Goal: Communication & Community: Answer question/provide support

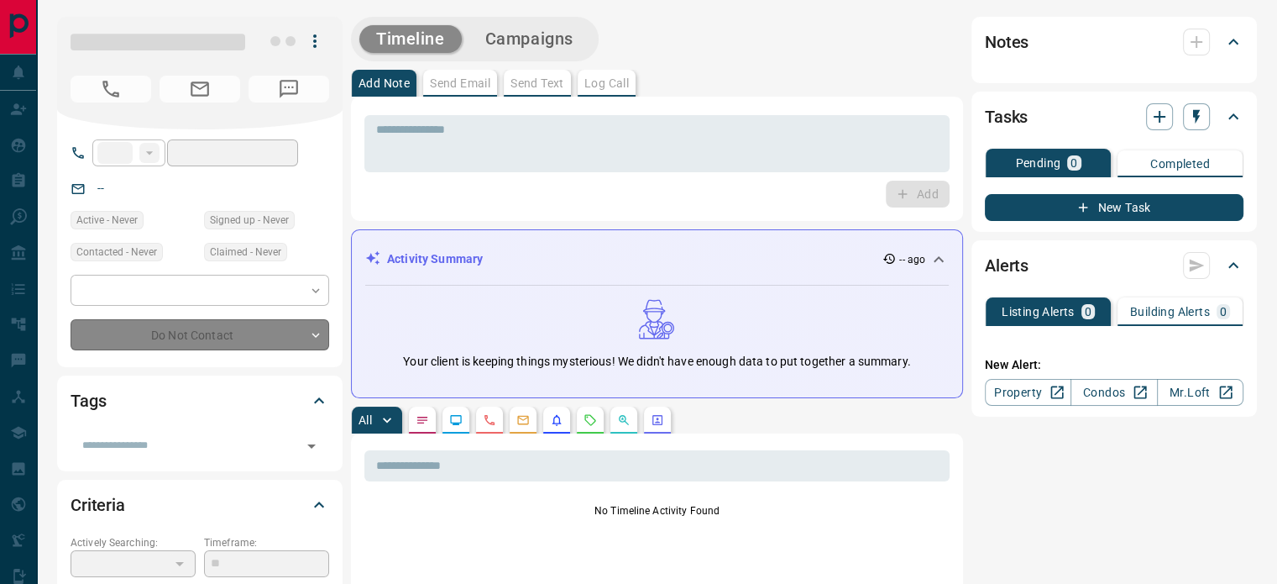
type input "**"
type input "**********"
type input "**"
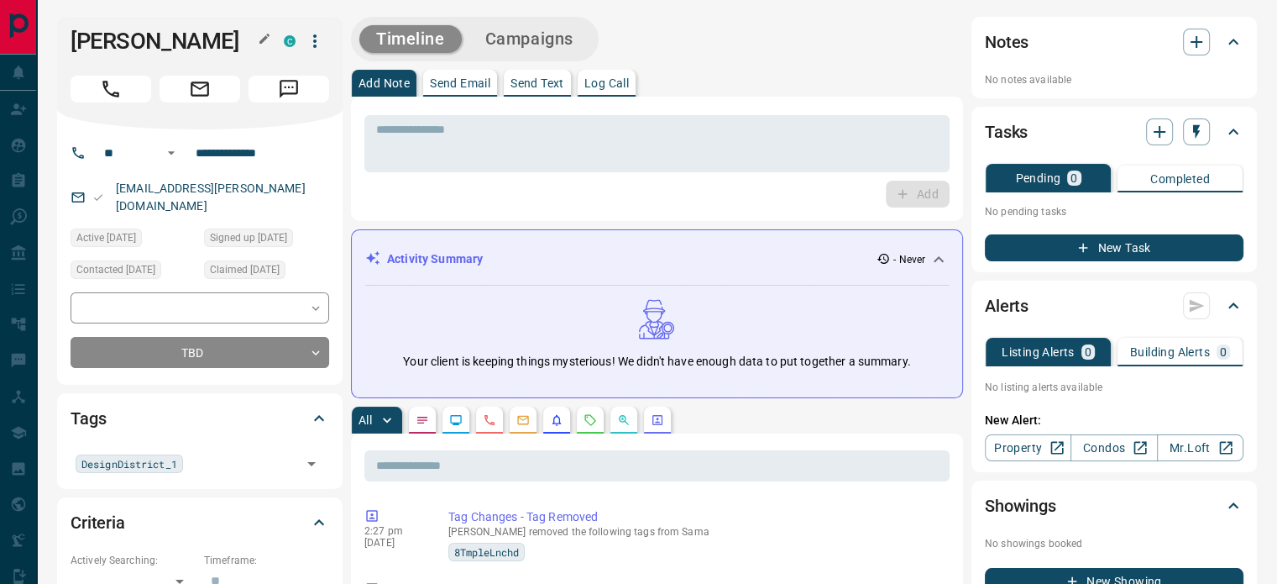
click at [263, 36] on icon "button" at bounding box center [264, 38] width 13 height 13
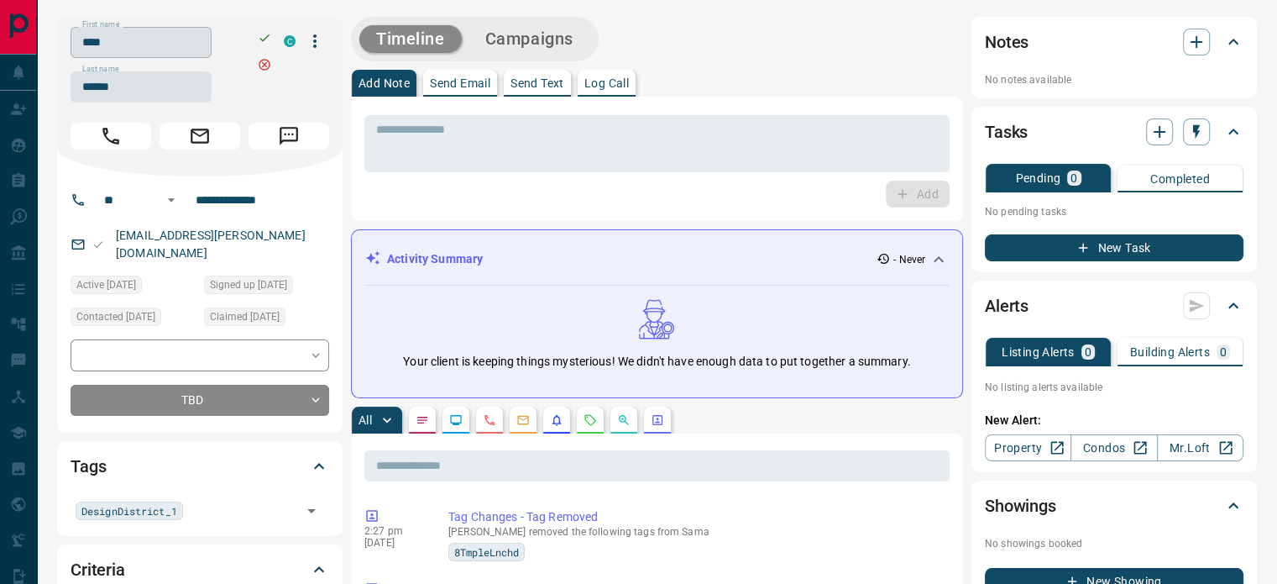
click at [159, 43] on input "****" at bounding box center [141, 42] width 141 height 31
click at [139, 93] on input "******" at bounding box center [141, 86] width 141 height 31
click at [225, 194] on input "**********" at bounding box center [254, 199] width 131 height 27
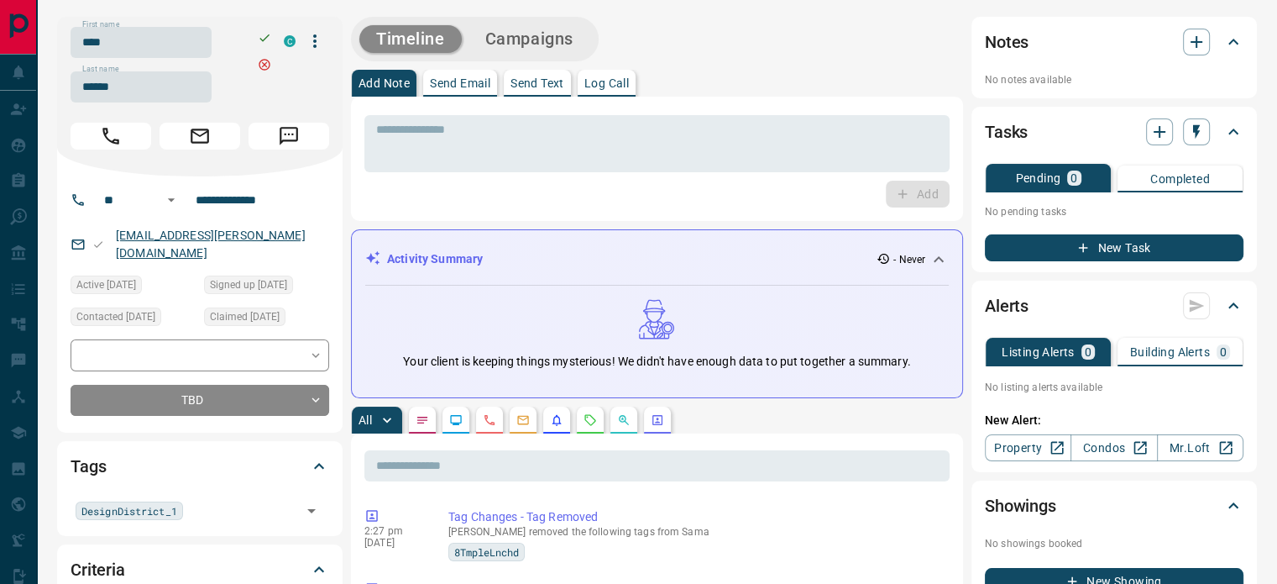
click at [204, 239] on link "[EMAIL_ADDRESS][PERSON_NAME][DOMAIN_NAME]" at bounding box center [211, 243] width 190 height 31
click at [285, 238] on div "[EMAIL_ADDRESS][PERSON_NAME][DOMAIN_NAME]" at bounding box center [200, 244] width 259 height 45
click at [152, 228] on p "[EMAIL_ADDRESS][PERSON_NAME][DOMAIN_NAME]" at bounding box center [220, 244] width 218 height 45
click at [195, 234] on link "[EMAIL_ADDRESS][PERSON_NAME][DOMAIN_NAME]" at bounding box center [211, 243] width 190 height 31
click at [272, 224] on div "[EMAIL_ADDRESS][PERSON_NAME][DOMAIN_NAME]" at bounding box center [200, 244] width 259 height 45
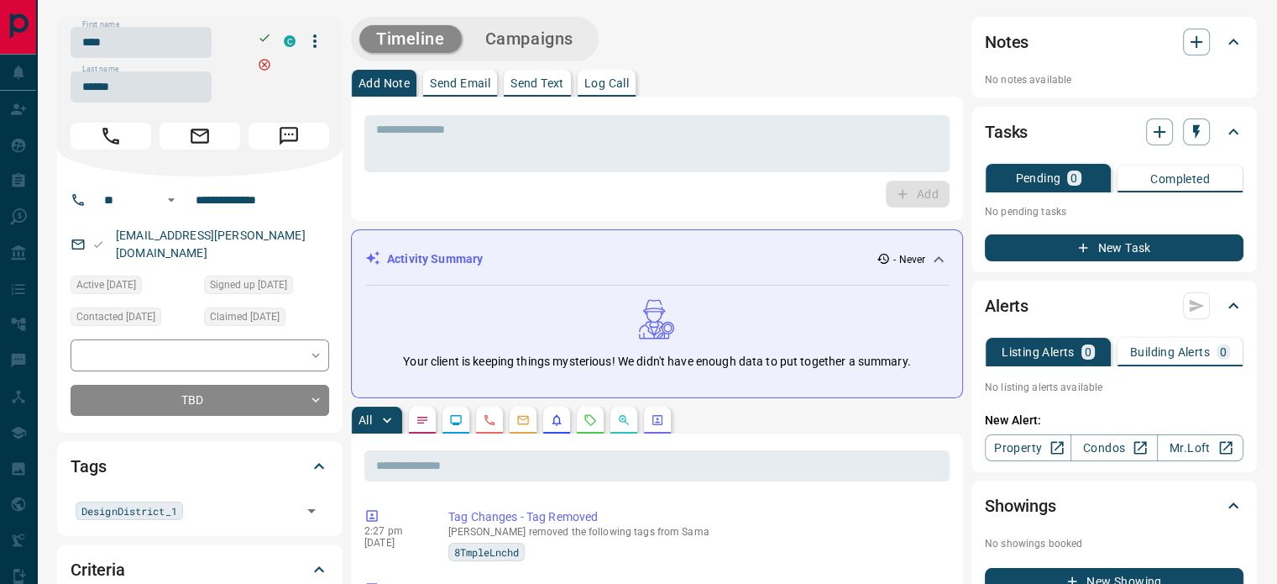
click at [272, 224] on div "[EMAIL_ADDRESS][PERSON_NAME][DOMAIN_NAME]" at bounding box center [200, 244] width 259 height 45
click at [266, 239] on div "[EMAIL_ADDRESS][PERSON_NAME][DOMAIN_NAME]" at bounding box center [200, 244] width 259 height 45
click at [168, 228] on p "[EMAIL_ADDRESS][PERSON_NAME][DOMAIN_NAME]" at bounding box center [220, 244] width 218 height 45
click at [269, 231] on div "[EMAIL_ADDRESS][PERSON_NAME][DOMAIN_NAME]" at bounding box center [200, 244] width 259 height 45
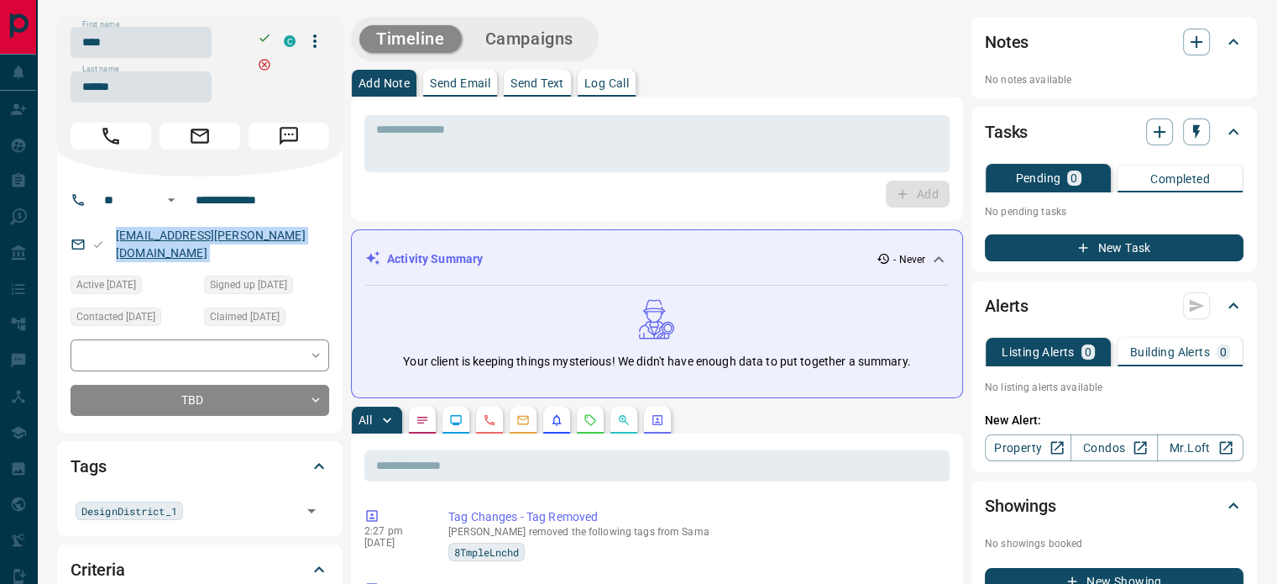
drag, startPoint x: 269, startPoint y: 231, endPoint x: 191, endPoint y: 230, distance: 77.3
click at [191, 230] on div "[EMAIL_ADDRESS][PERSON_NAME][DOMAIN_NAME]" at bounding box center [200, 244] width 259 height 45
copy link "[EMAIL_ADDRESS][PERSON_NAME][DOMAIN_NAME]"
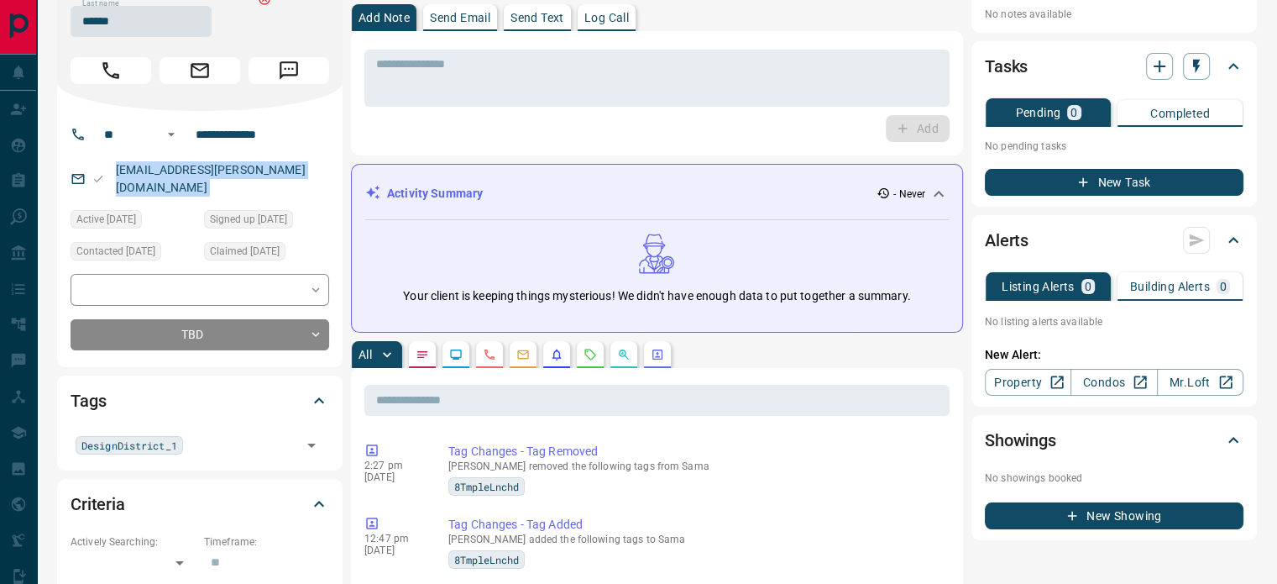
scroll to position [336, 0]
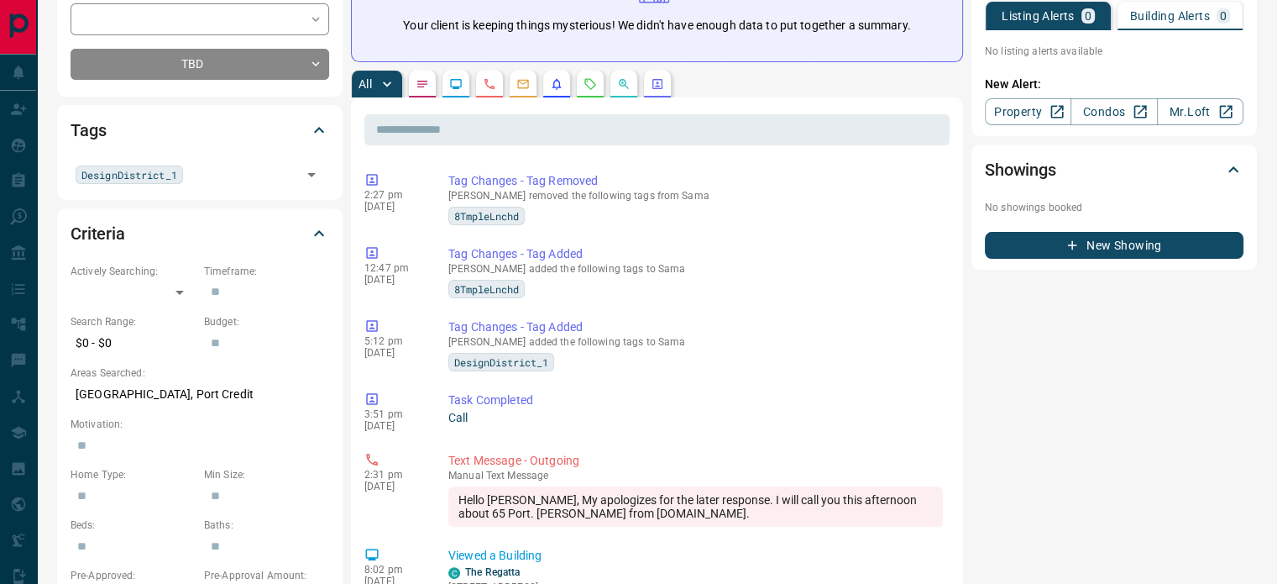
click at [211, 380] on p "[GEOGRAPHIC_DATA], Port Credit" at bounding box center [200, 394] width 259 height 28
drag, startPoint x: 190, startPoint y: 372, endPoint x: 76, endPoint y: 365, distance: 114.4
click at [76, 380] on p "[GEOGRAPHIC_DATA], Port Credit" at bounding box center [200, 394] width 259 height 28
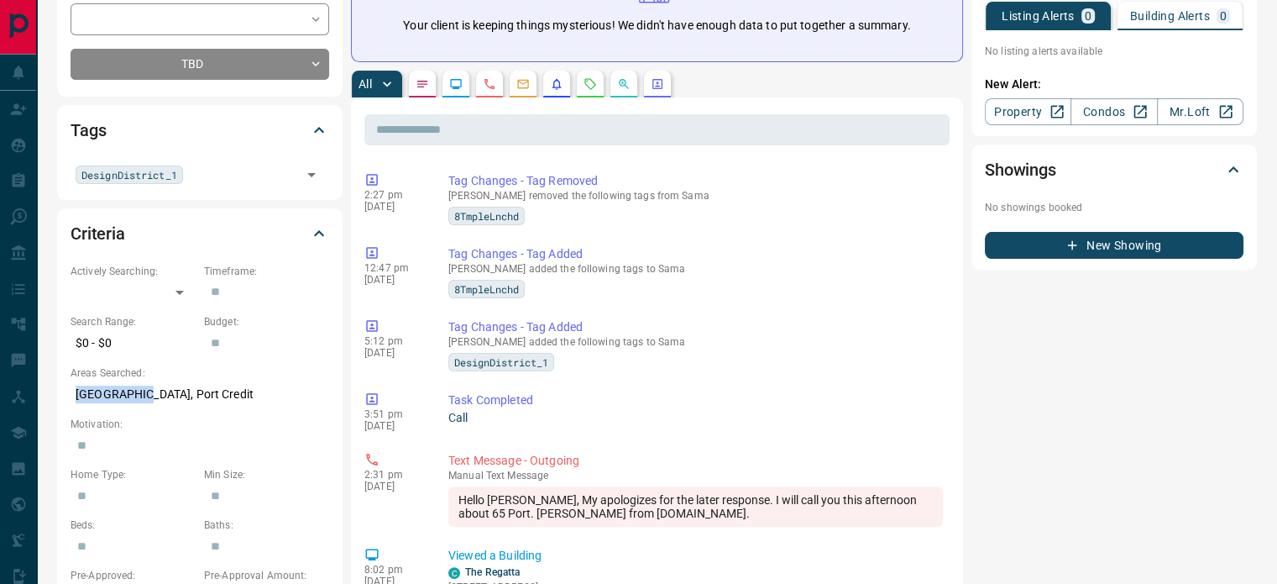
copy p "[GEOGRAPHIC_DATA]"
click at [216, 380] on p "[GEOGRAPHIC_DATA], Port Credit" at bounding box center [200, 394] width 259 height 28
drag, startPoint x: 177, startPoint y: 377, endPoint x: 71, endPoint y: 375, distance: 106.7
click at [71, 380] on p "[GEOGRAPHIC_DATA], Port Credit" at bounding box center [200, 394] width 259 height 28
copy p "[GEOGRAPHIC_DATA], Port Credit"
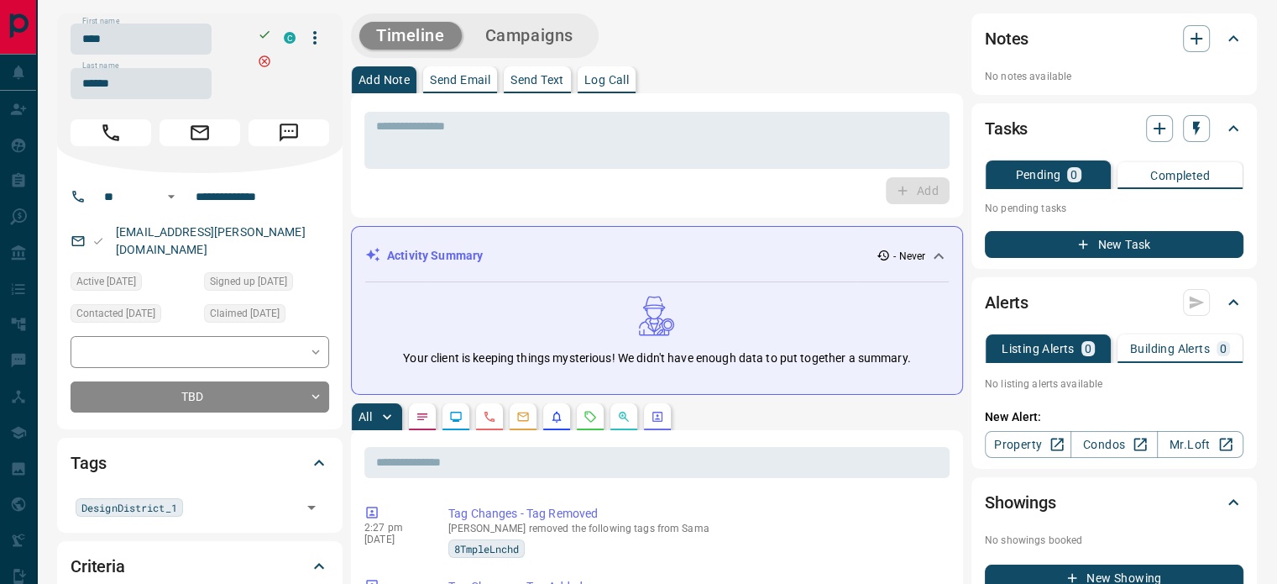
scroll to position [0, 0]
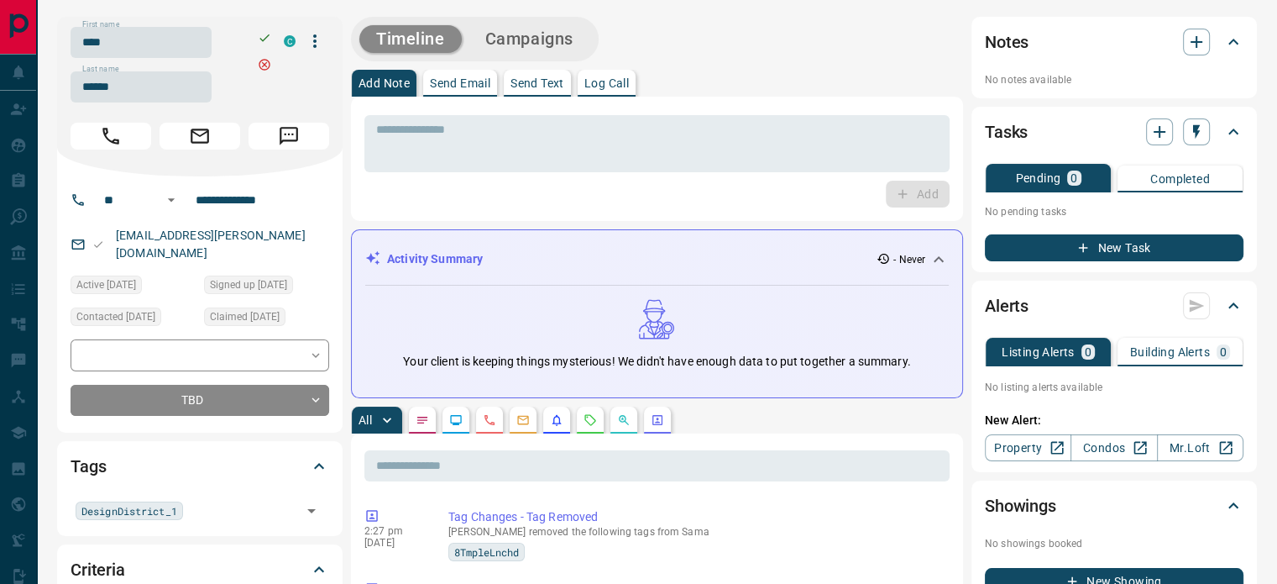
click at [494, 417] on icon "Calls" at bounding box center [489, 419] width 13 height 13
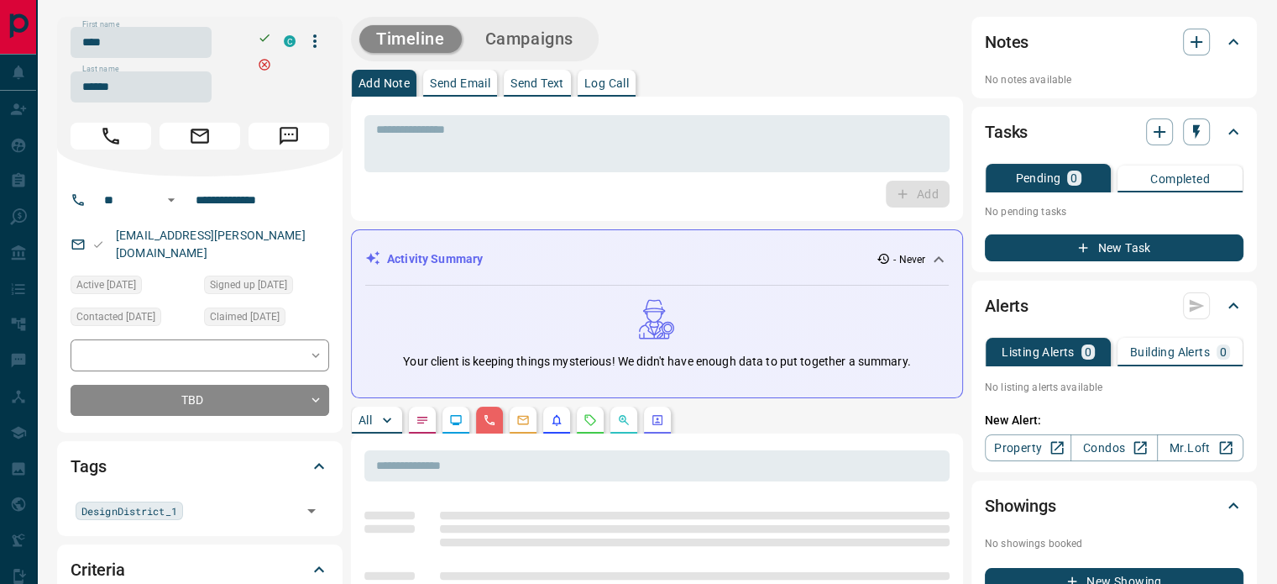
scroll to position [336, 0]
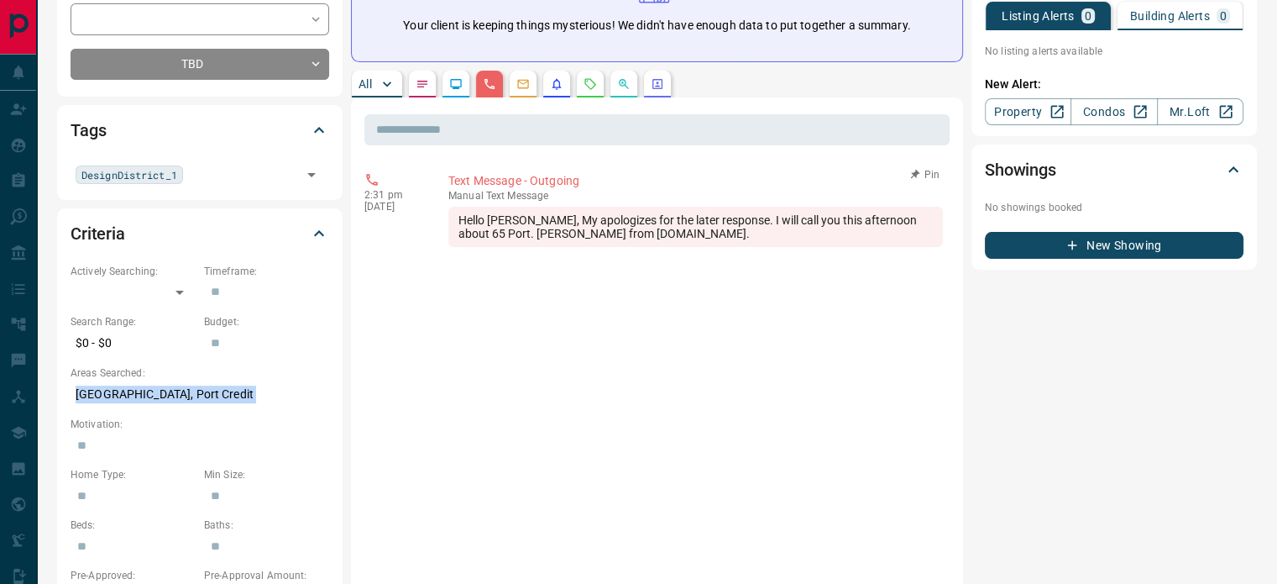
drag, startPoint x: 674, startPoint y: 238, endPoint x: 495, endPoint y: 202, distance: 182.6
click at [672, 238] on div "Hello [PERSON_NAME], My apologizes for the later response. I will call you this…" at bounding box center [695, 227] width 495 height 40
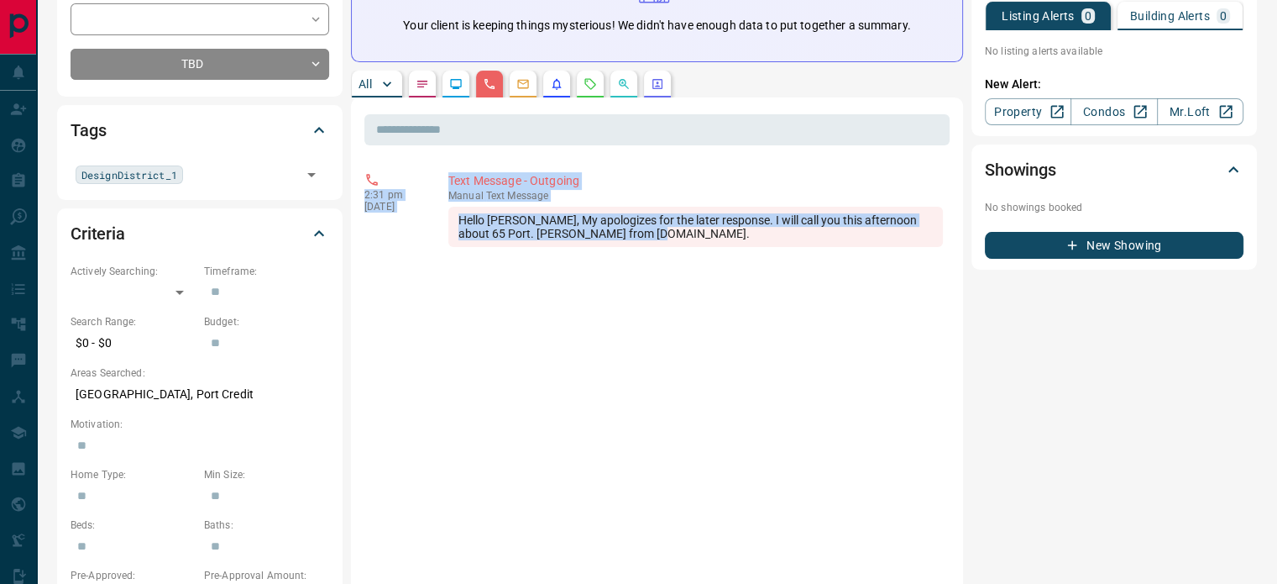
drag, startPoint x: 495, startPoint y: 202, endPoint x: 355, endPoint y: 174, distance: 142.9
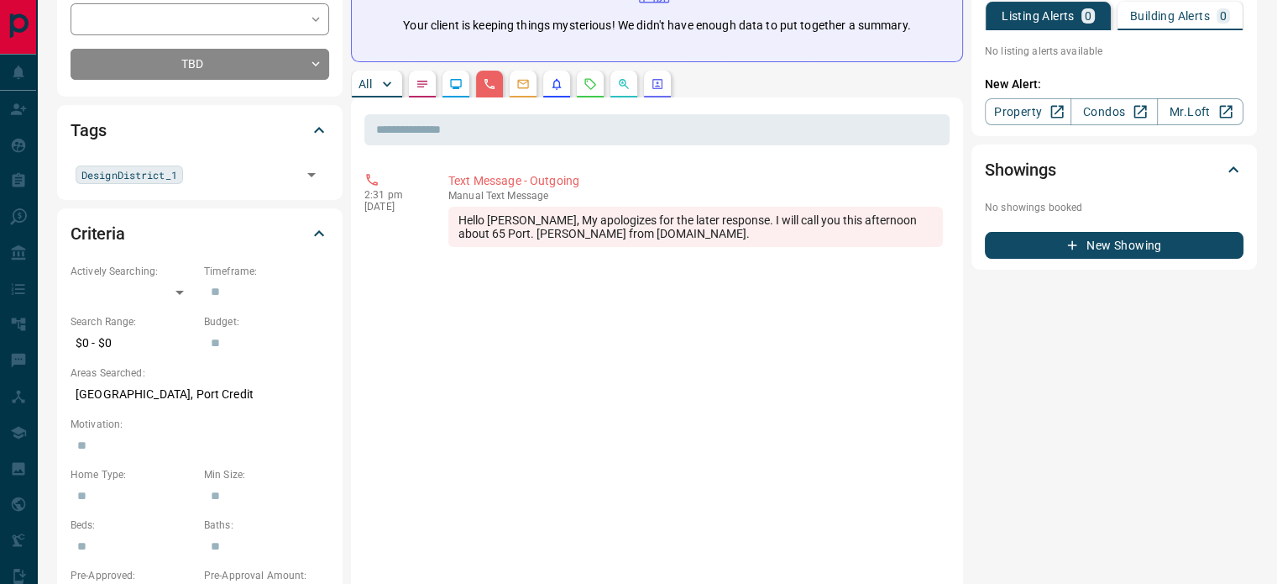
click at [687, 236] on div "Hello [PERSON_NAME], My apologizes for the later response. I will call you this…" at bounding box center [695, 227] width 495 height 40
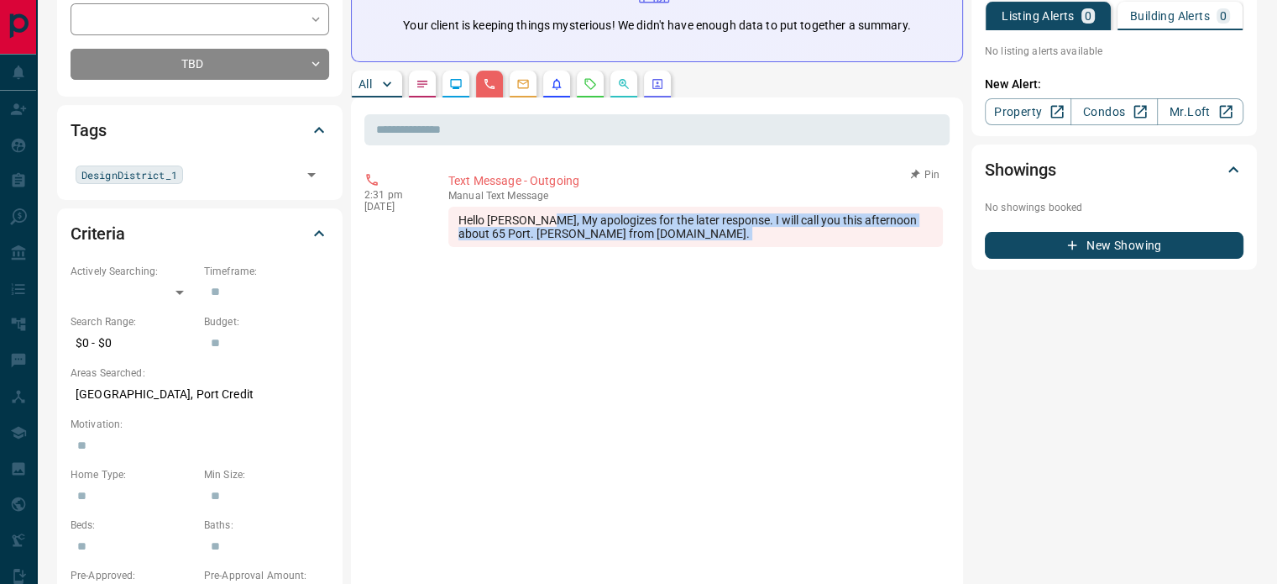
drag, startPoint x: 687, startPoint y: 236, endPoint x: 460, endPoint y: 181, distance: 233.4
click at [489, 191] on div "manual Text Message Hello [PERSON_NAME], My apologizes for the later response. …" at bounding box center [695, 218] width 495 height 57
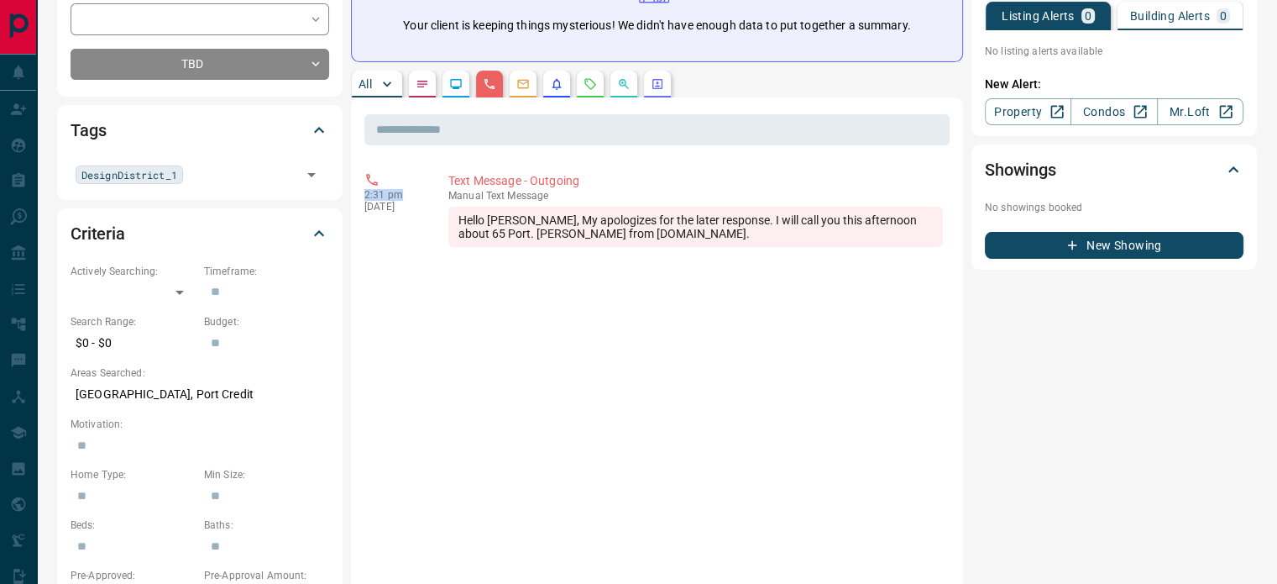
click at [564, 214] on div "Hello [PERSON_NAME], My apologizes for the later response. I will call you this…" at bounding box center [695, 227] width 495 height 40
click at [666, 233] on div "Hello [PERSON_NAME], My apologizes for the later response. I will call you this…" at bounding box center [695, 227] width 495 height 40
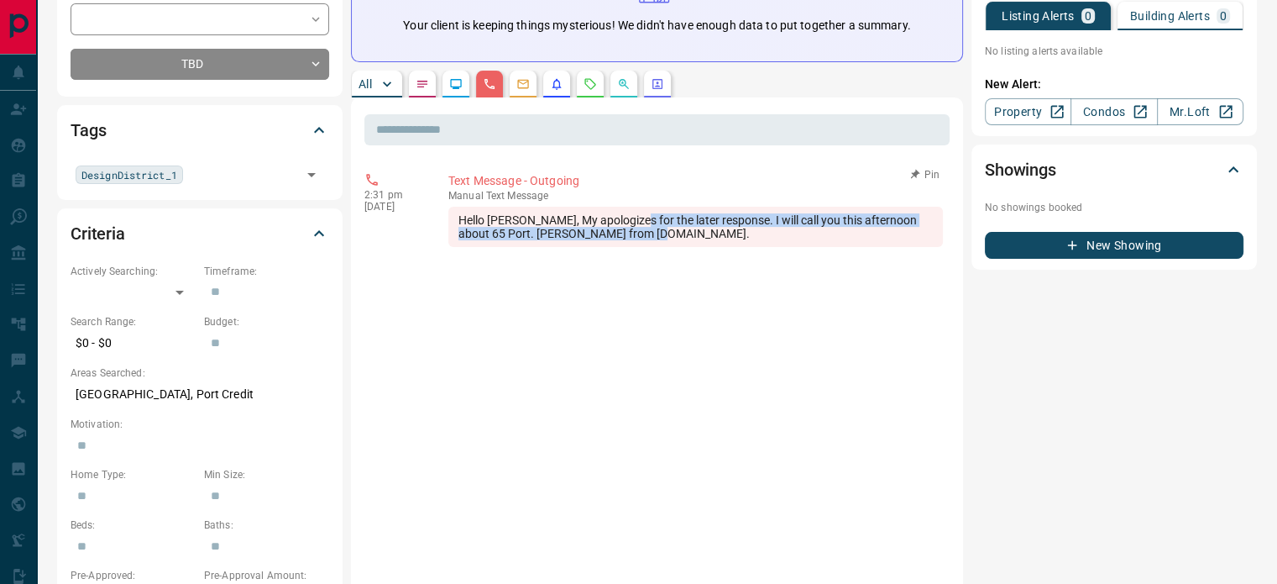
drag, startPoint x: 654, startPoint y: 229, endPoint x: 500, endPoint y: 186, distance: 160.3
click at [558, 202] on div "manual Text Message Hello [PERSON_NAME], My apologizes for the later response. …" at bounding box center [695, 218] width 495 height 57
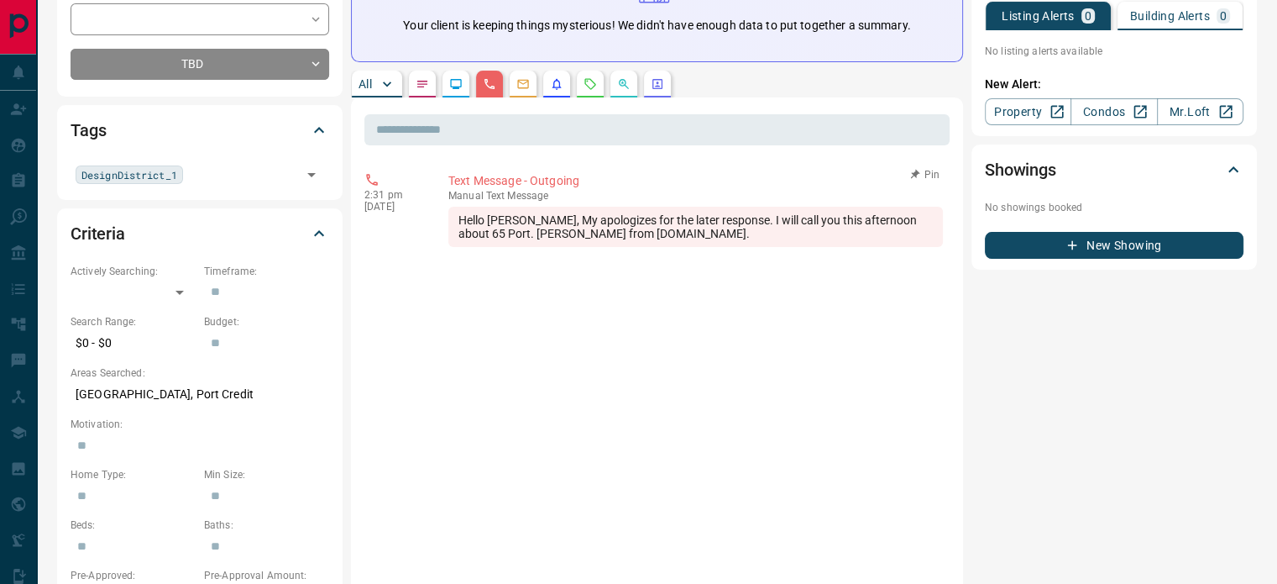
drag, startPoint x: 394, startPoint y: 157, endPoint x: 388, endPoint y: 175, distance: 19.4
click at [388, 175] on div "2:31 pm [DATE]" at bounding box center [393, 209] width 59 height 75
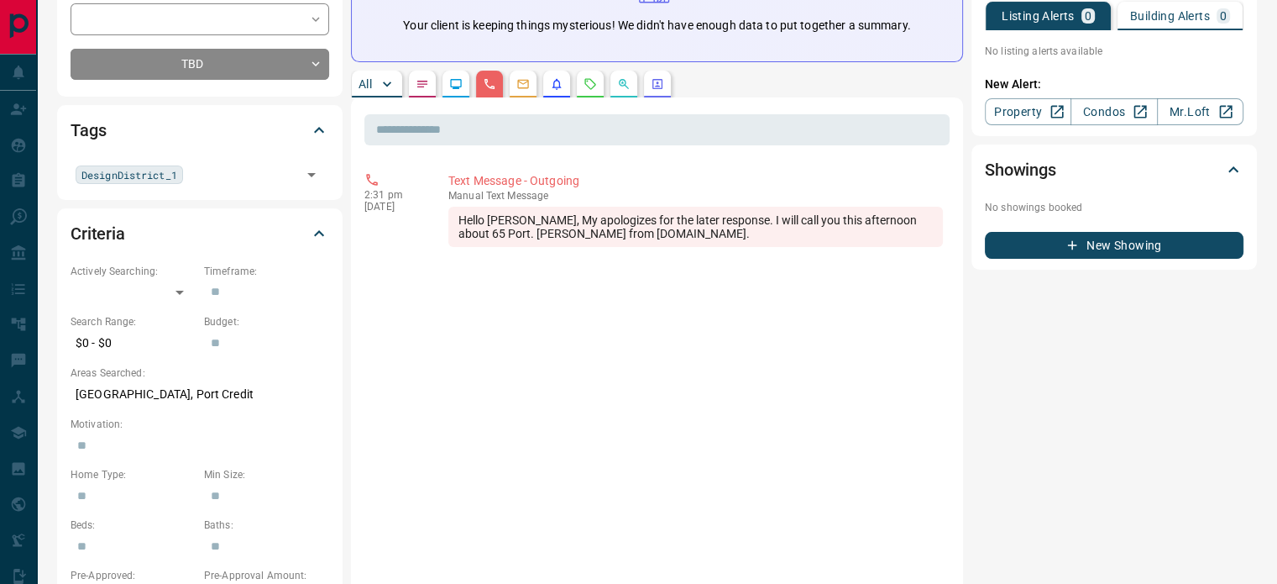
click at [595, 231] on div "Hello [PERSON_NAME], My apologizes for the later response. I will call you this…" at bounding box center [695, 227] width 495 height 40
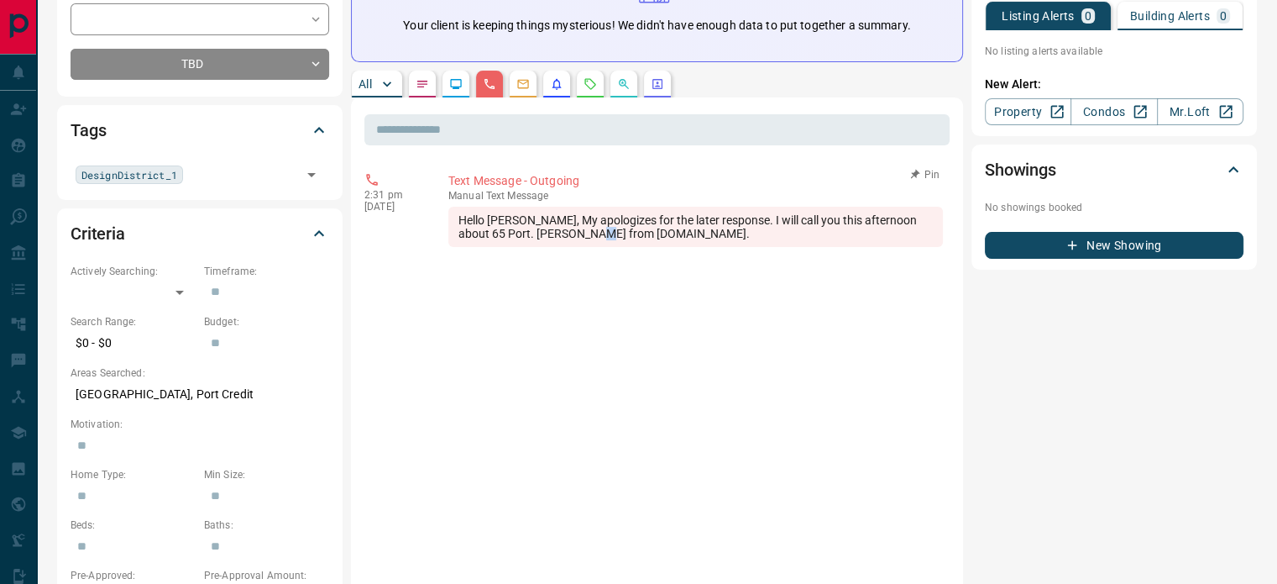
click at [597, 231] on div "Hello [PERSON_NAME], My apologizes for the later response. I will call you this…" at bounding box center [695, 227] width 495 height 40
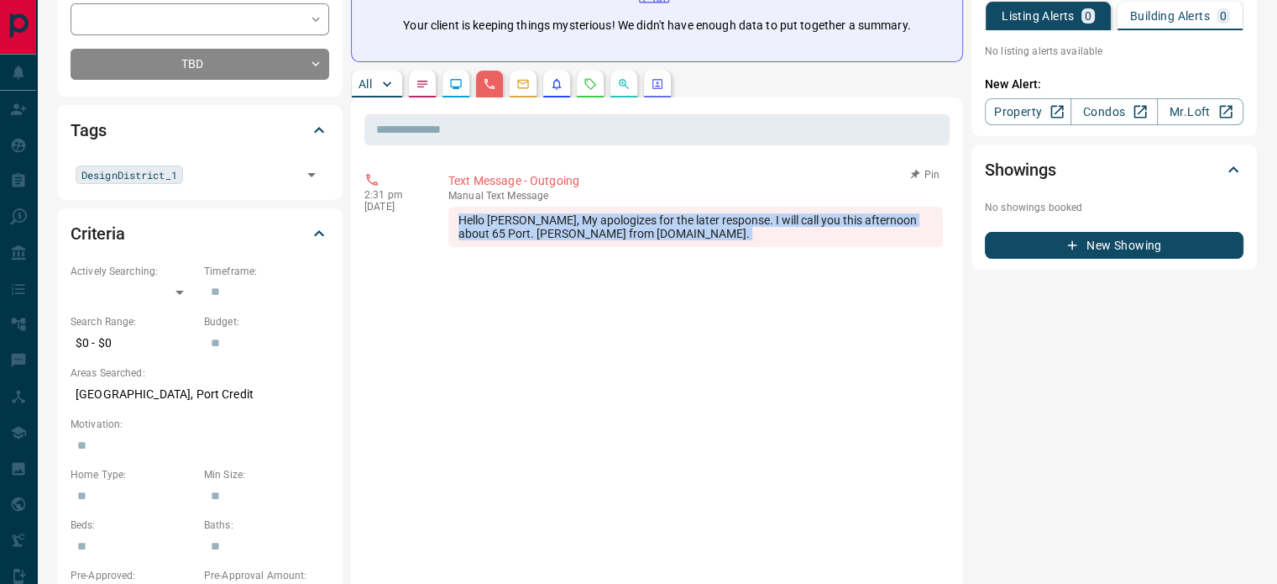
click at [597, 231] on div "Hello [PERSON_NAME], My apologizes for the later response. I will call you this…" at bounding box center [695, 227] width 495 height 40
click at [694, 245] on div "Hello [PERSON_NAME], My apologizes for the later response. I will call you this…" at bounding box center [695, 227] width 495 height 40
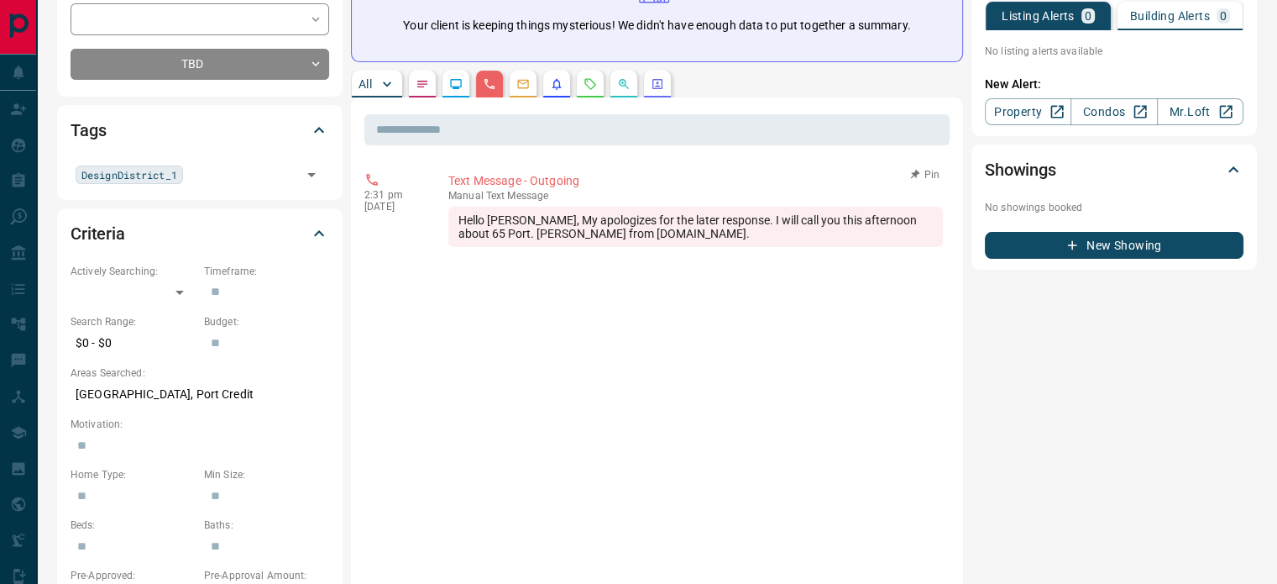
drag, startPoint x: 693, startPoint y: 239, endPoint x: 605, endPoint y: 216, distance: 91.2
click at [693, 238] on div "Hello [PERSON_NAME], My apologizes for the later response. I will call you this…" at bounding box center [695, 227] width 495 height 40
drag, startPoint x: 554, startPoint y: 204, endPoint x: 524, endPoint y: 196, distance: 31.4
click at [524, 196] on div "manual Text Message Hello [PERSON_NAME], My apologizes for the later response. …" at bounding box center [695, 218] width 495 height 57
click at [524, 196] on p "manual Text Message" at bounding box center [695, 196] width 495 height 12
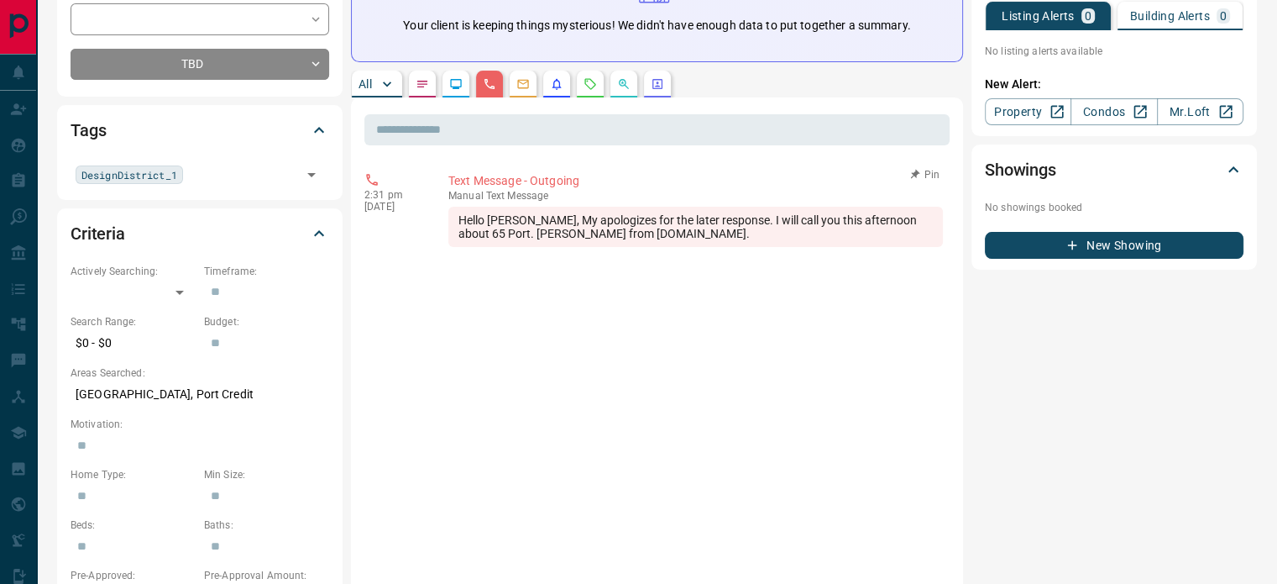
click at [690, 237] on div "Hello [PERSON_NAME], My apologizes for the later response. I will call you this…" at bounding box center [695, 227] width 495 height 40
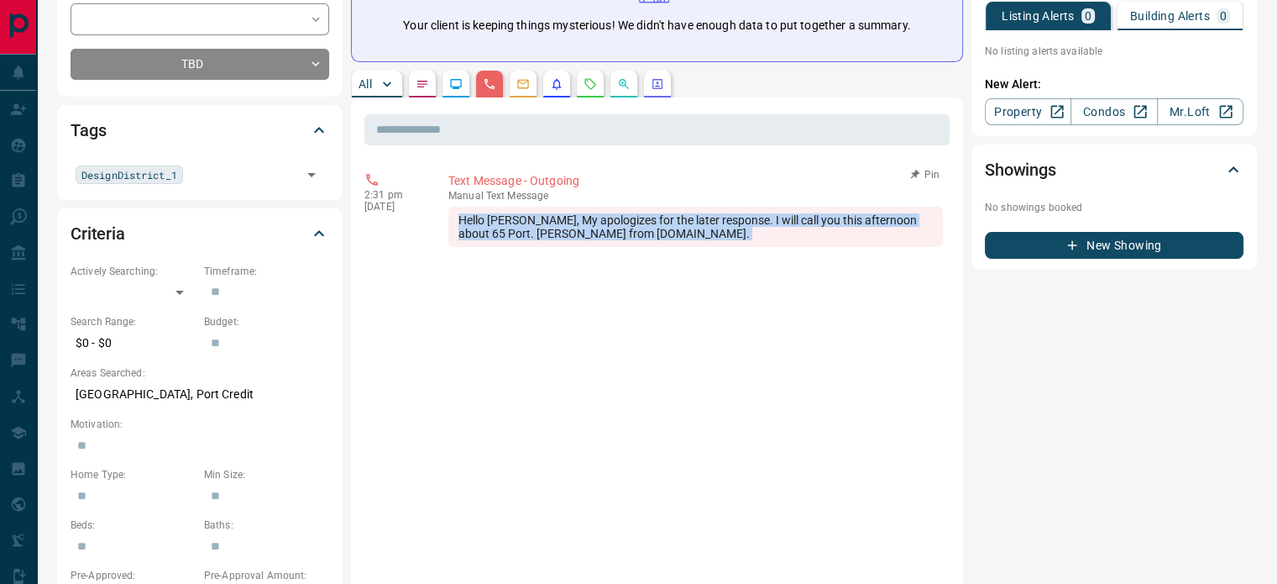
click at [690, 237] on div "Hello [PERSON_NAME], My apologizes for the later response. I will call you this…" at bounding box center [695, 227] width 495 height 40
click at [672, 232] on div "Hello [PERSON_NAME], My apologizes for the later response. I will call you this…" at bounding box center [695, 227] width 495 height 40
drag, startPoint x: 675, startPoint y: 233, endPoint x: 558, endPoint y: 194, distance: 122.9
click at [582, 201] on div "manual Text Message Hello [PERSON_NAME], My apologizes for the later response. …" at bounding box center [695, 218] width 495 height 57
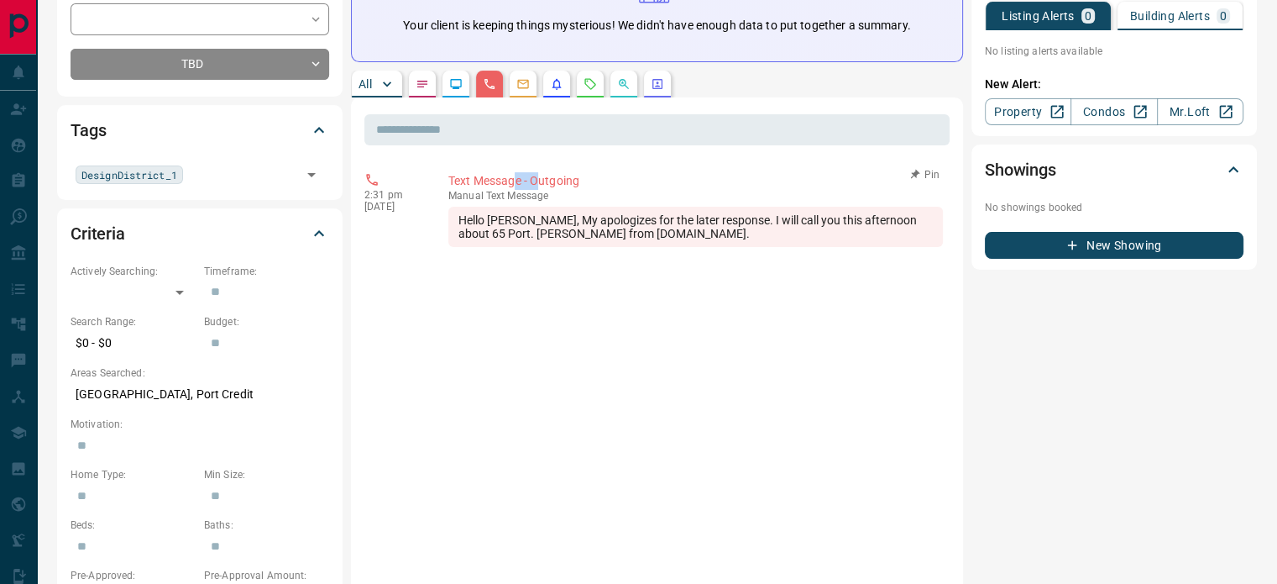
click at [511, 178] on p "Text Message - Outgoing" at bounding box center [695, 181] width 495 height 18
click at [676, 231] on div "Hello [PERSON_NAME], My apologizes for the later response. I will call you this…" at bounding box center [695, 227] width 495 height 40
click at [604, 212] on div "Hello [PERSON_NAME], My apologizes for the later response. I will call you this…" at bounding box center [695, 227] width 495 height 40
click at [678, 231] on div "Hello [PERSON_NAME], My apologizes for the later response. I will call you this…" at bounding box center [695, 227] width 495 height 40
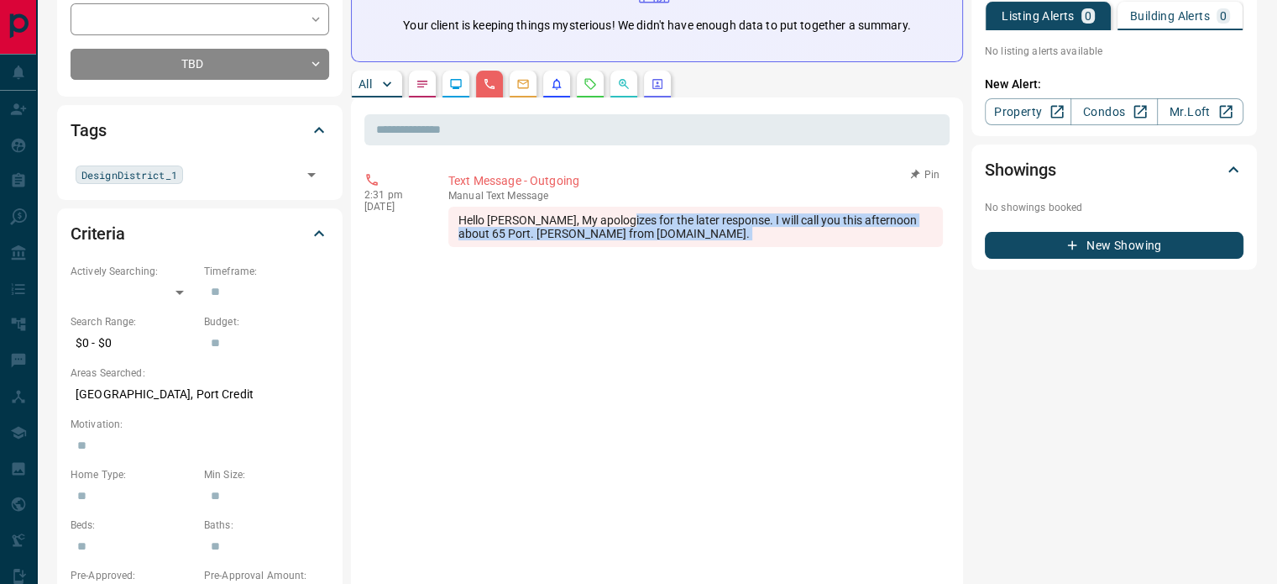
drag, startPoint x: 678, startPoint y: 231, endPoint x: 625, endPoint y: 219, distance: 55.0
click at [625, 219] on div "Hello [PERSON_NAME], My apologizes for the later response. I will call you this…" at bounding box center [695, 227] width 495 height 40
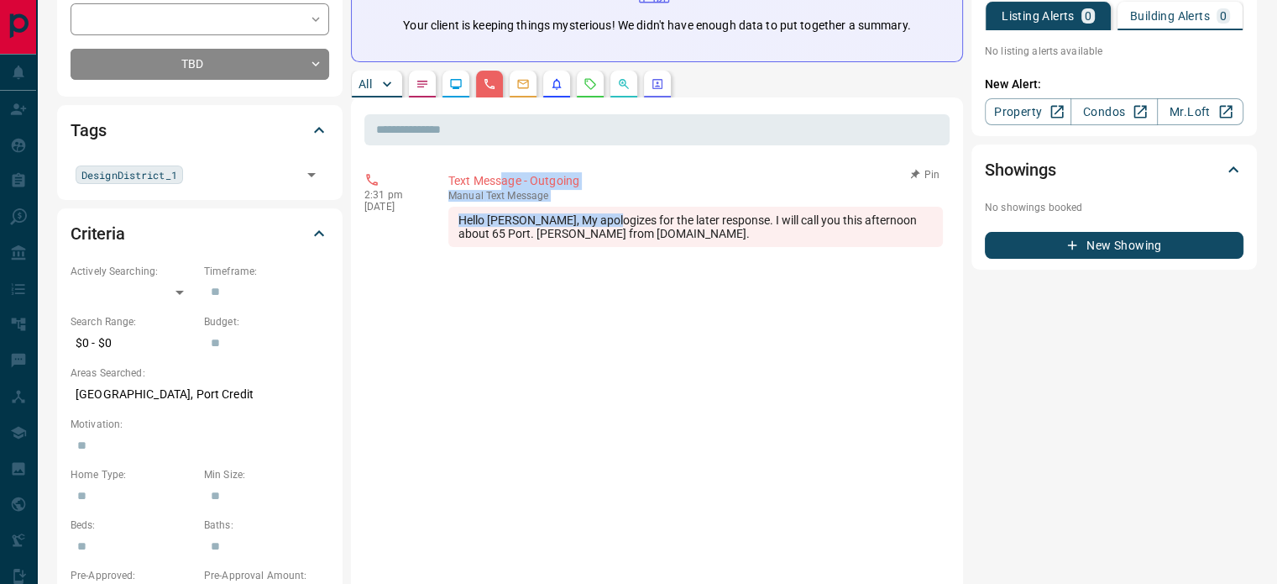
drag, startPoint x: 611, startPoint y: 213, endPoint x: 501, endPoint y: 181, distance: 114.8
click at [501, 181] on div "Text Message - Outgoing manual Text Message Hello [PERSON_NAME], My apologizes …" at bounding box center [698, 209] width 501 height 75
click at [658, 223] on div "Hello [PERSON_NAME], My apologizes for the later response. I will call you this…" at bounding box center [695, 227] width 495 height 40
click at [668, 234] on div "Hello [PERSON_NAME], My apologizes for the later response. I will call you this…" at bounding box center [695, 227] width 495 height 40
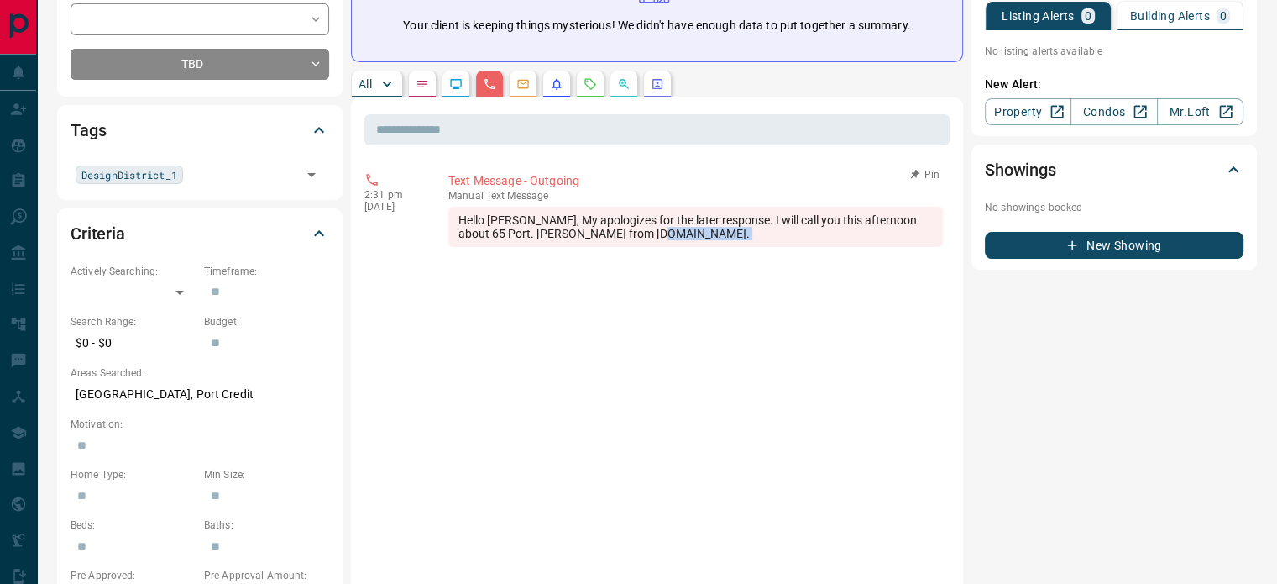
click at [668, 234] on div "Hello [PERSON_NAME], My apologizes for the later response. I will call you this…" at bounding box center [695, 227] width 495 height 40
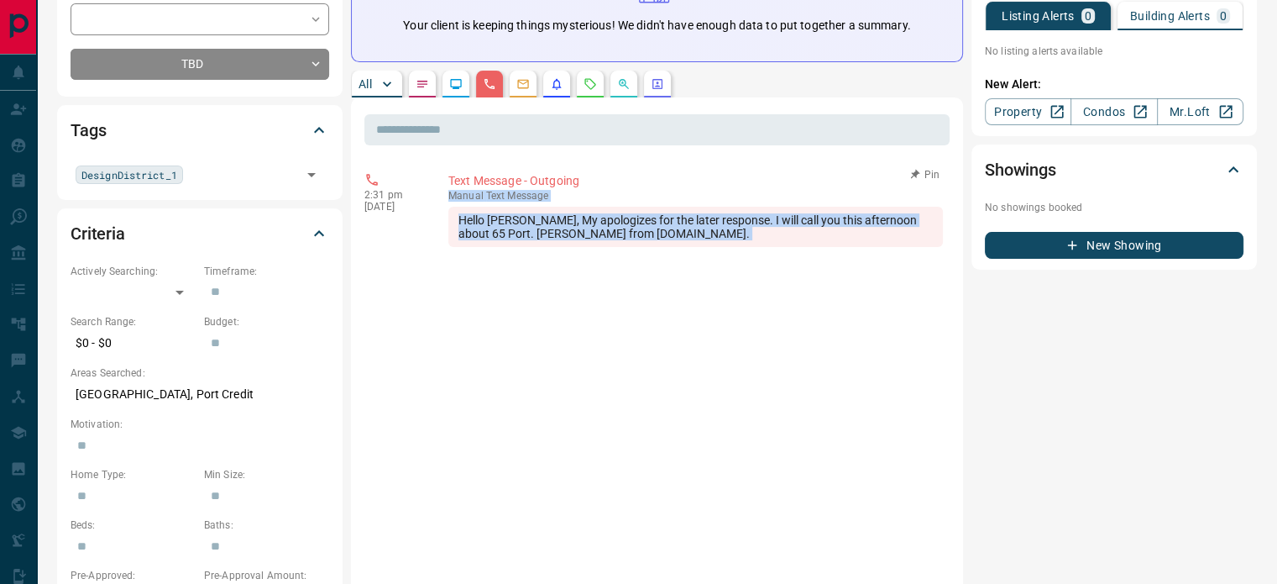
drag, startPoint x: 668, startPoint y: 234, endPoint x: 523, endPoint y: 195, distance: 150.5
click at [523, 195] on div "manual Text Message Hello [PERSON_NAME], My apologizes for the later response. …" at bounding box center [695, 218] width 495 height 57
click at [523, 195] on p "manual Text Message" at bounding box center [695, 196] width 495 height 12
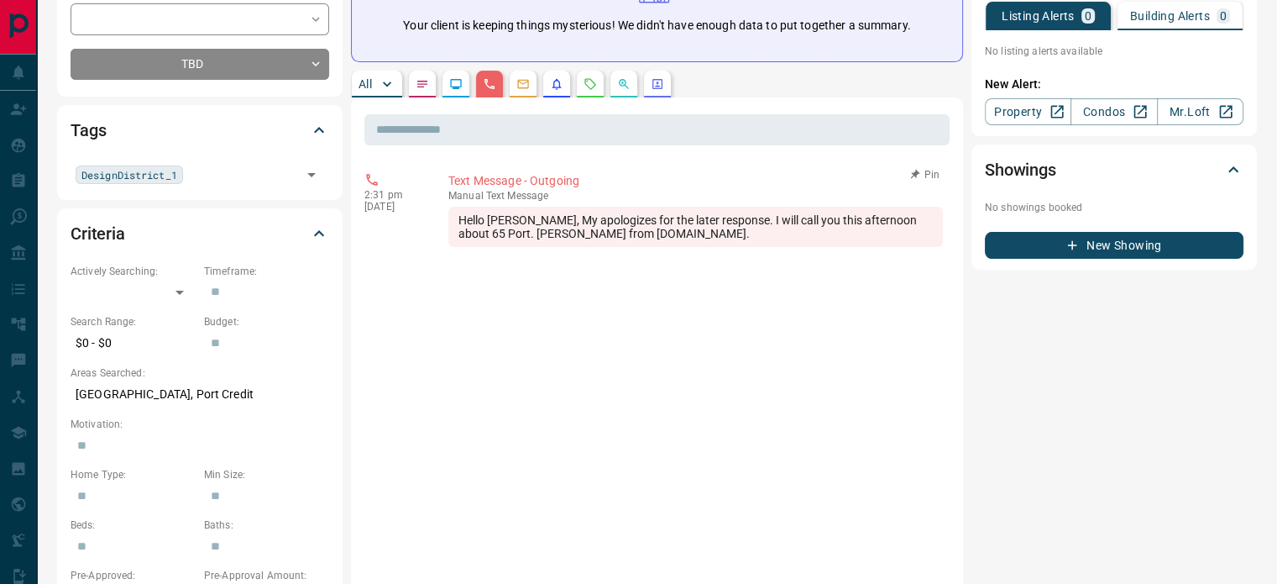
click at [523, 195] on p "manual Text Message" at bounding box center [695, 196] width 495 height 12
click at [523, 194] on p "manual Text Message" at bounding box center [695, 196] width 495 height 12
click at [656, 228] on div "Hello [PERSON_NAME], My apologizes for the later response. I will call you this…" at bounding box center [695, 227] width 495 height 40
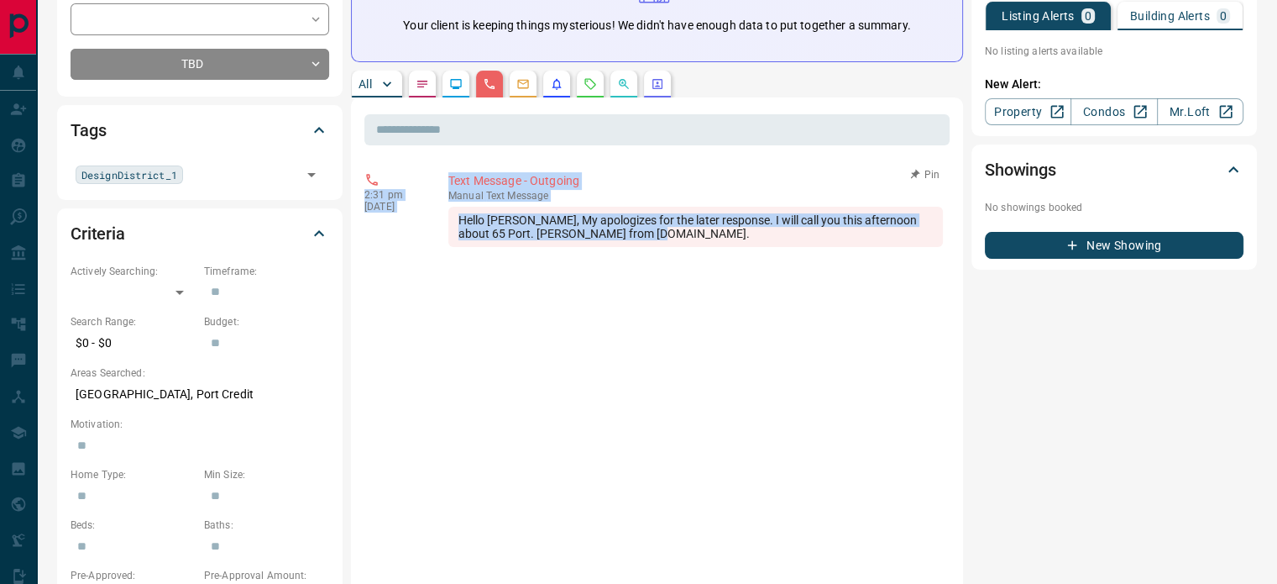
drag, startPoint x: 661, startPoint y: 229, endPoint x: 385, endPoint y: 168, distance: 283.0
click at [385, 168] on div "2:31 pm [DATE] Text Message - Outgoing manual Text Message Hello [PERSON_NAME],…" at bounding box center [656, 209] width 585 height 85
copy div "2:31 pm [DATE] Text Message - Outgoing manual Text Message Hello [PERSON_NAME],…"
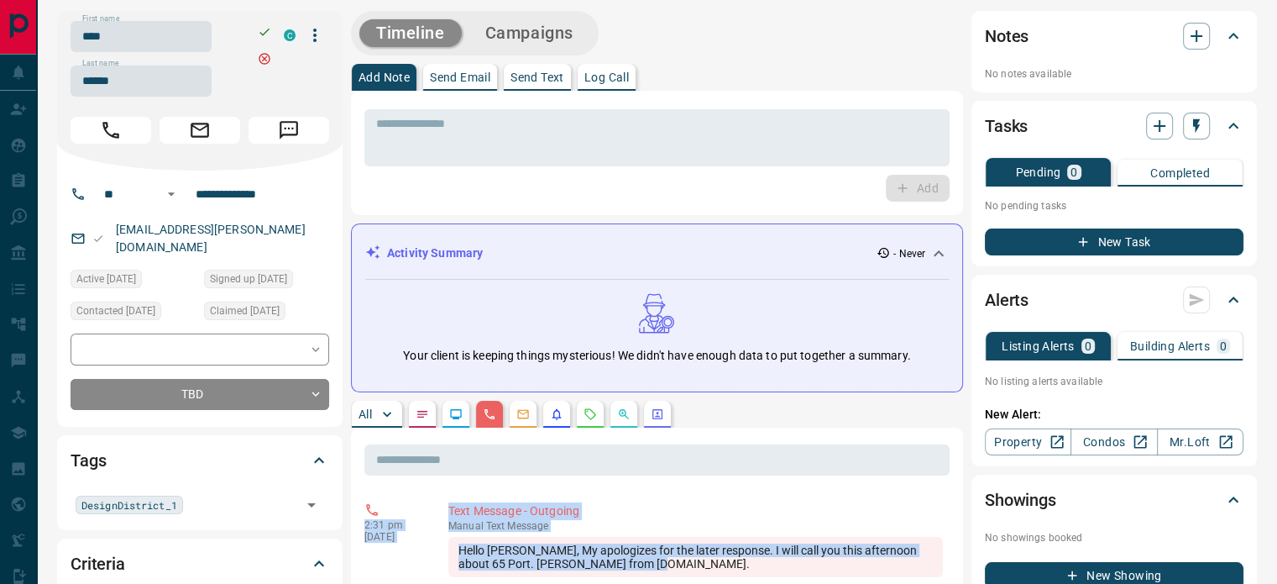
scroll to position [0, 0]
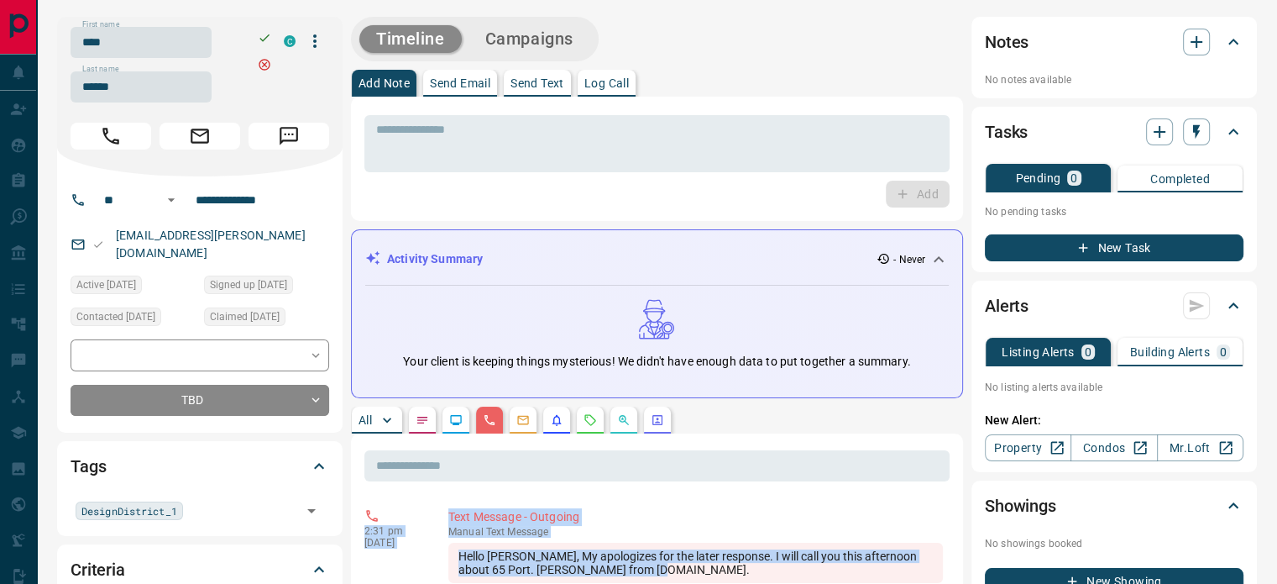
click at [1095, 61] on div "Notes" at bounding box center [1114, 42] width 259 height 40
